Goal: Check status: Check status

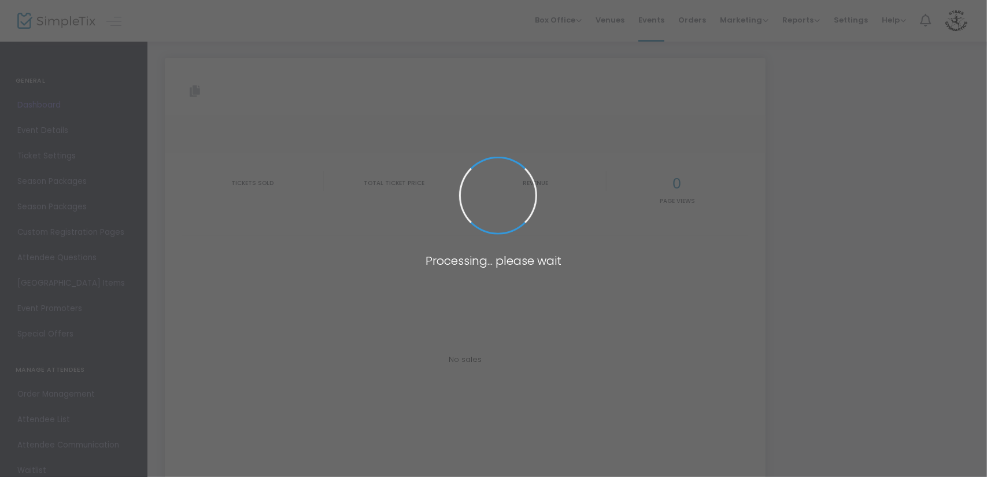
type input "[URL][DOMAIN_NAME][DATE]"
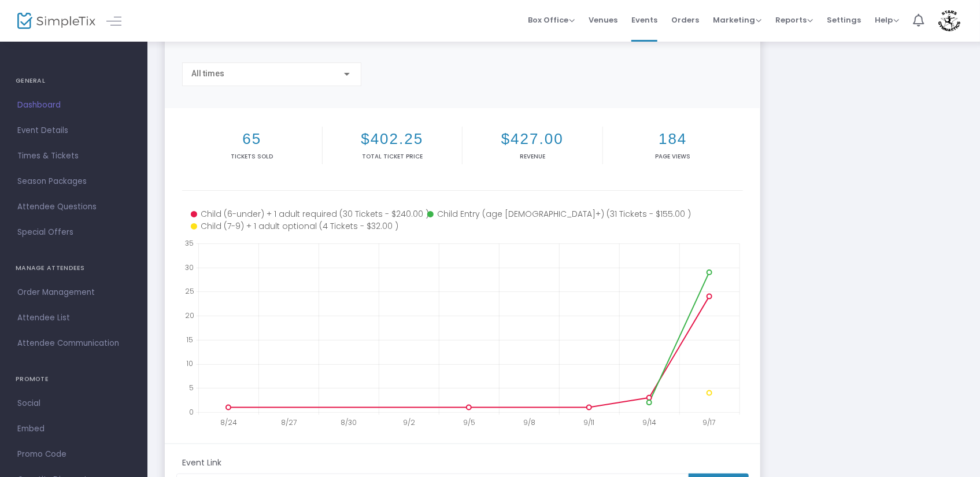
drag, startPoint x: 238, startPoint y: 137, endPoint x: 279, endPoint y: 141, distance: 41.2
click at [279, 141] on h2 "65" at bounding box center [251, 139] width 135 height 18
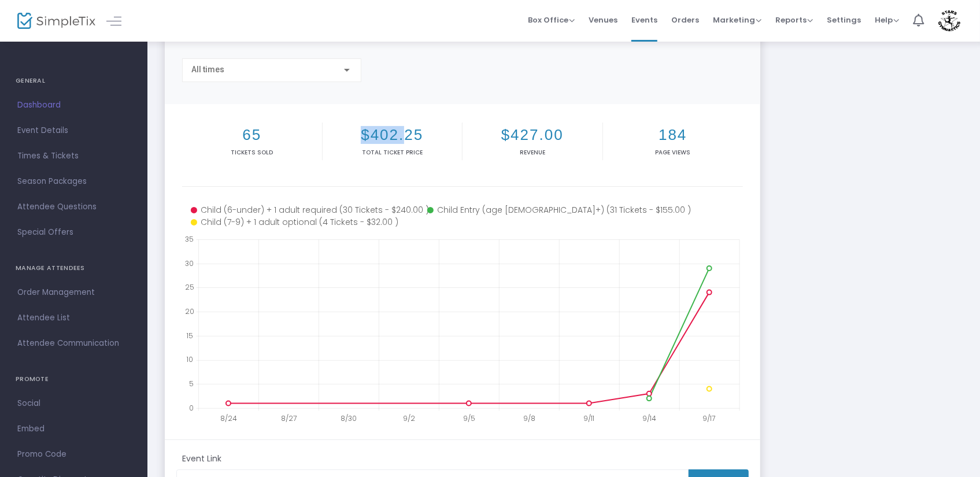
drag, startPoint x: 371, startPoint y: 136, endPoint x: 403, endPoint y: 135, distance: 31.8
click at [402, 135] on h2 "$402.25" at bounding box center [392, 135] width 135 height 18
click at [420, 134] on h2 "$402.25" at bounding box center [392, 135] width 135 height 18
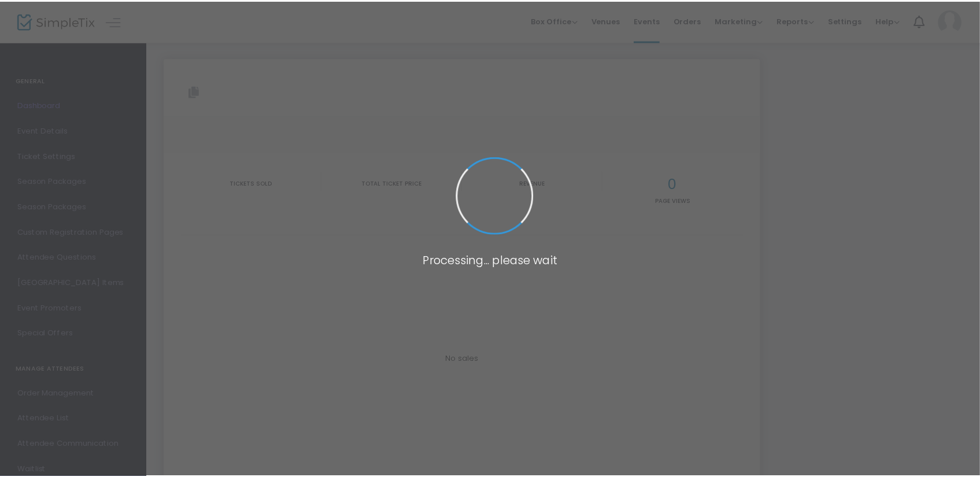
scroll to position [82, 0]
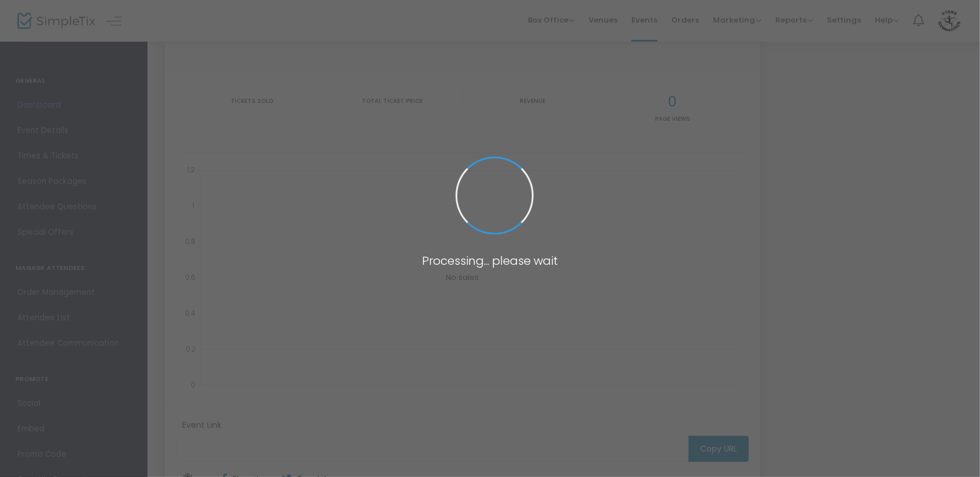
type input "[URL][DOMAIN_NAME][DATE]"
